Goal: Navigation & Orientation: Find specific page/section

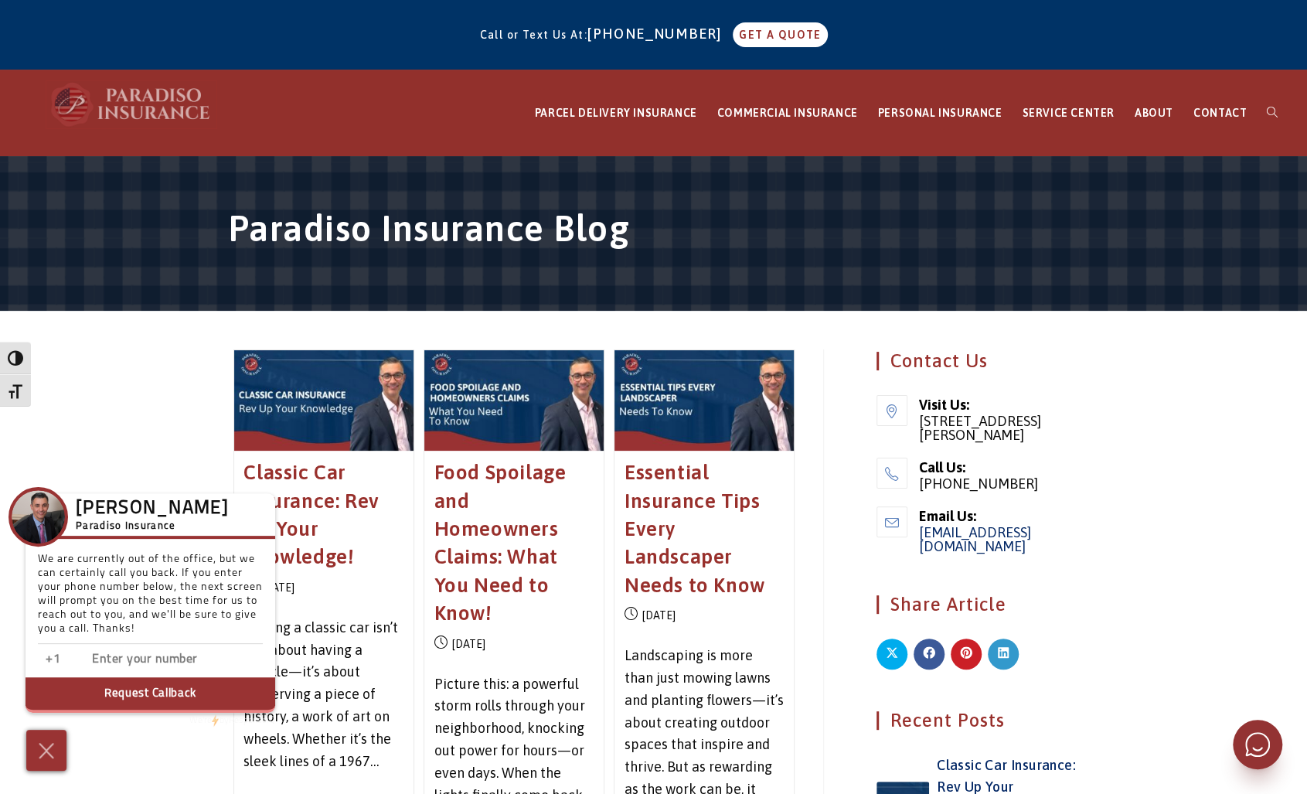
click at [142, 123] on img at bounding box center [131, 104] width 170 height 46
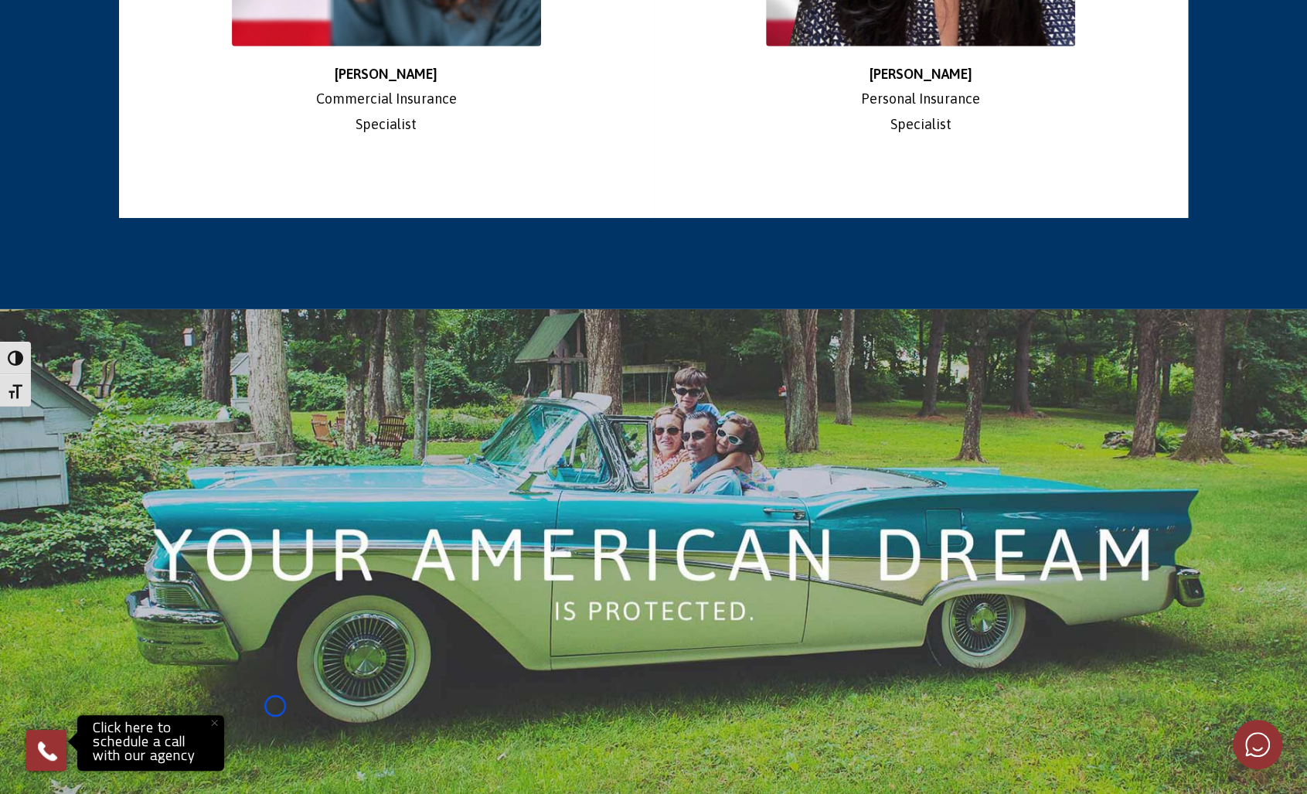
scroll to position [3207, 0]
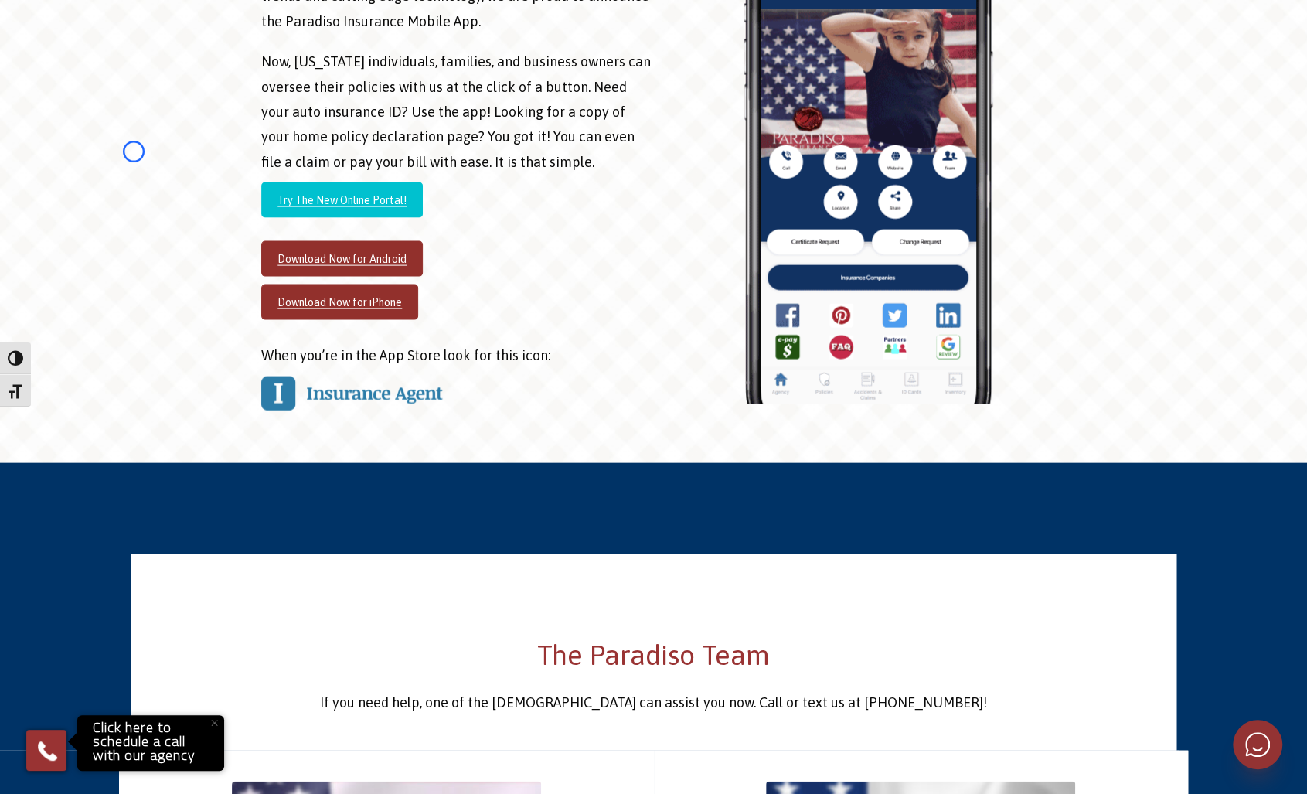
scroll to position [1881, 0]
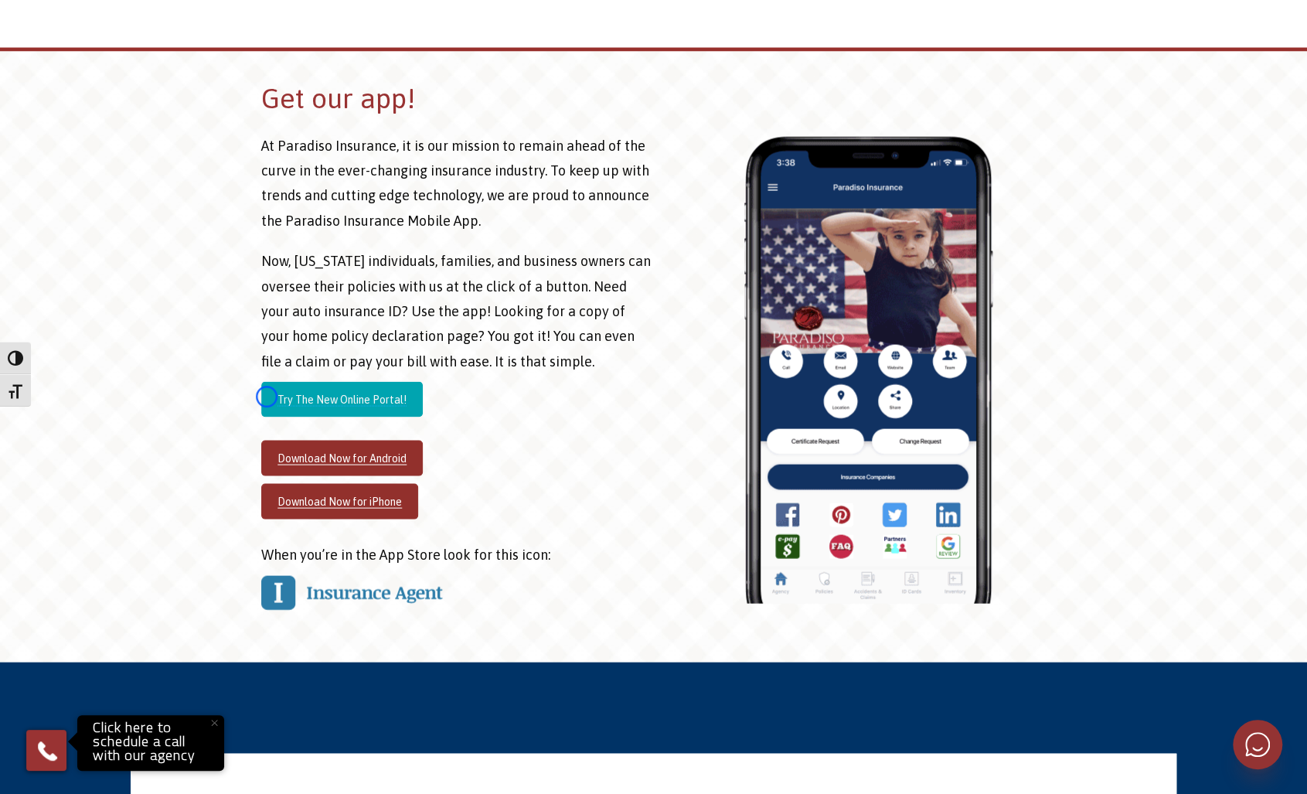
click at [267, 396] on link "Try The New Online Portal!" at bounding box center [341, 399] width 161 height 36
